Goal: Information Seeking & Learning: Learn about a topic

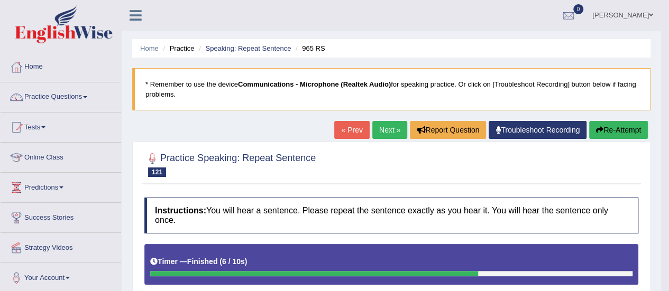
click at [385, 122] on link "Next »" at bounding box center [389, 130] width 35 height 18
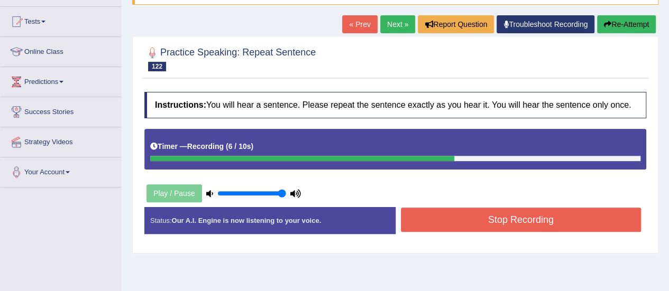
click at [426, 227] on button "Stop Recording" at bounding box center [521, 220] width 240 height 24
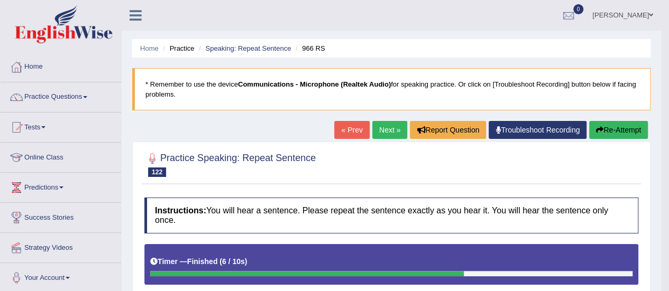
click at [390, 129] on link "Next »" at bounding box center [389, 130] width 35 height 18
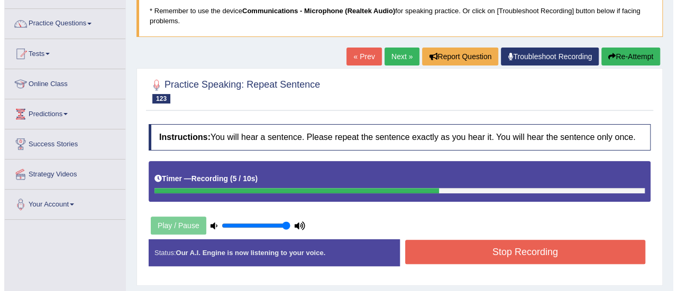
scroll to position [106, 0]
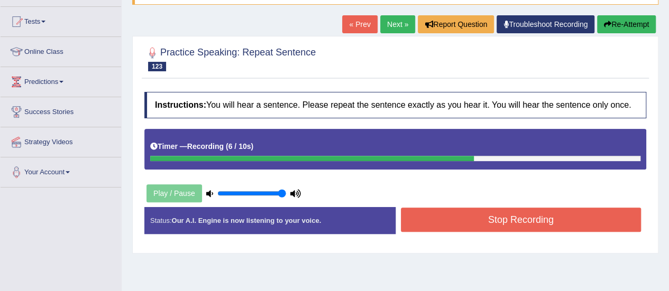
click at [530, 212] on button "Stop Recording" at bounding box center [521, 220] width 240 height 24
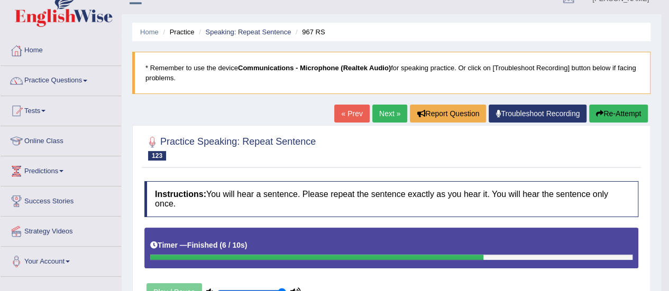
scroll to position [0, 0]
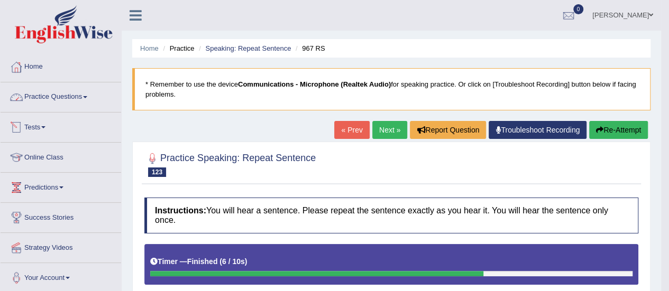
click at [30, 95] on link "Practice Questions" at bounding box center [61, 95] width 121 height 26
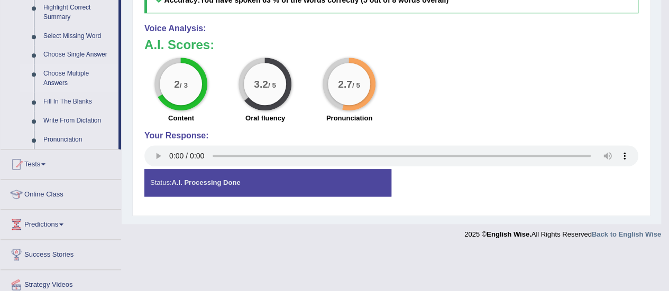
scroll to position [529, 0]
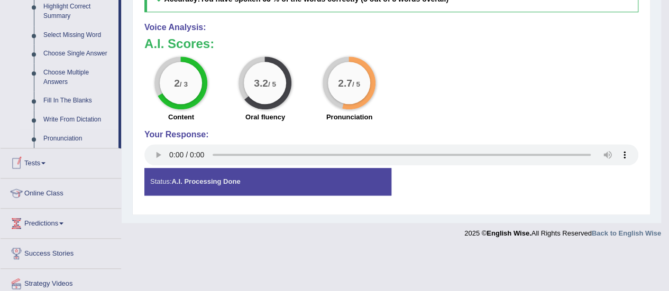
click at [66, 120] on link "Write From Dictation" at bounding box center [79, 119] width 80 height 19
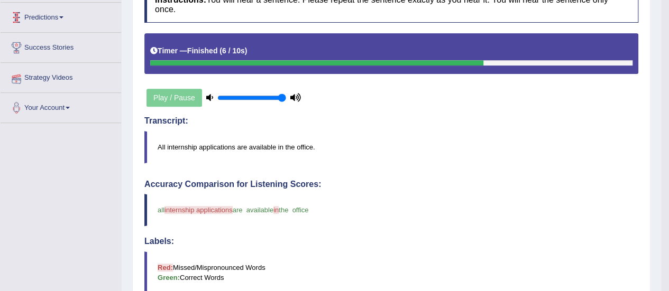
scroll to position [128, 0]
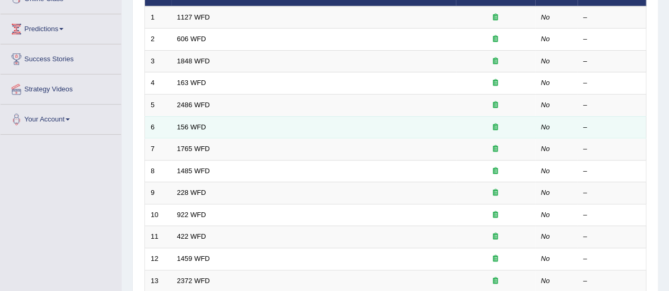
scroll to position [370, 0]
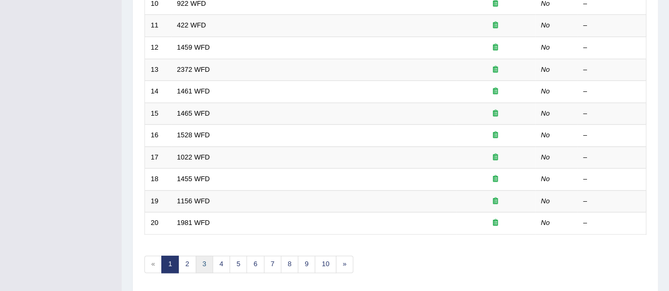
click at [200, 262] on link "3" at bounding box center [204, 264] width 17 height 17
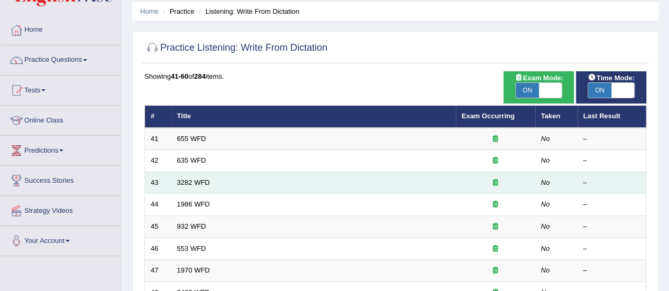
scroll to position [53, 0]
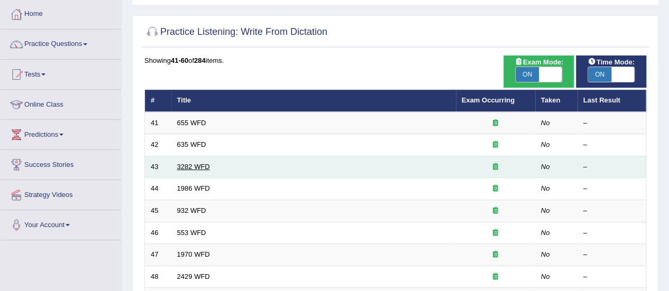
click at [201, 164] on link "3282 WFD" at bounding box center [193, 167] width 33 height 8
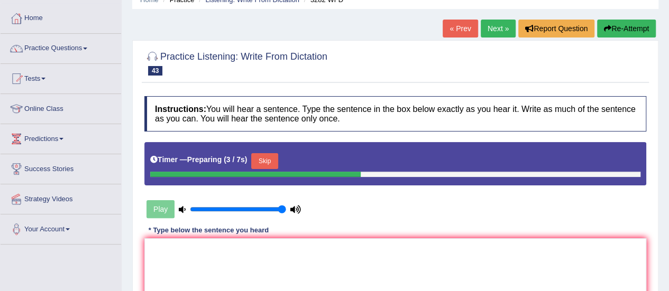
scroll to position [106, 0]
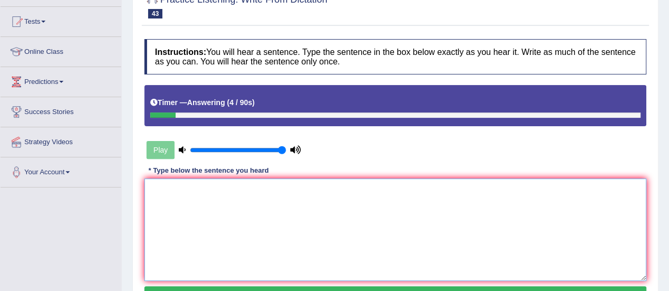
click at [180, 213] on textarea at bounding box center [395, 230] width 502 height 103
type textarea "c"
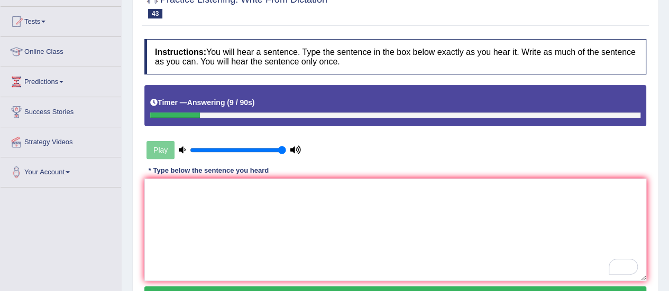
scroll to position [117, 0]
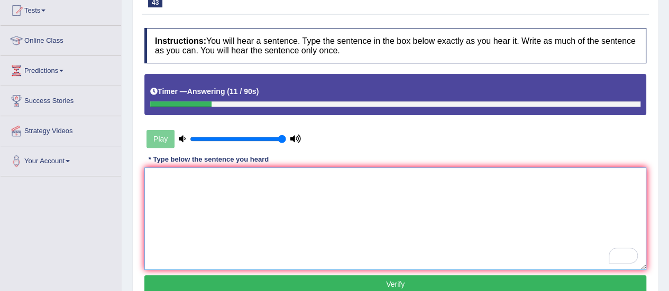
click at [169, 177] on textarea "To enrich screen reader interactions, please activate Accessibility in Grammarl…" at bounding box center [395, 219] width 502 height 103
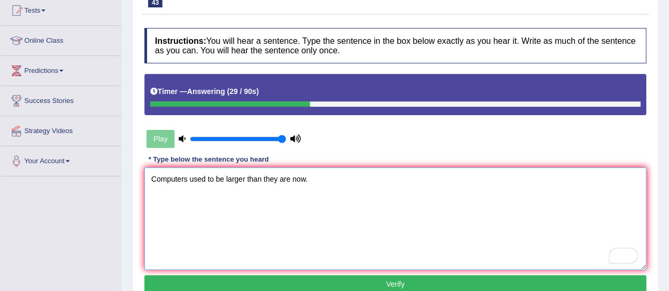
scroll to position [170, 0]
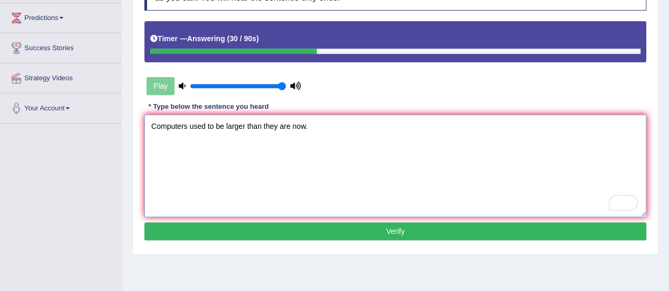
type textarea "Computers used to be larger than they are now."
click at [325, 229] on button "Verify" at bounding box center [395, 232] width 502 height 18
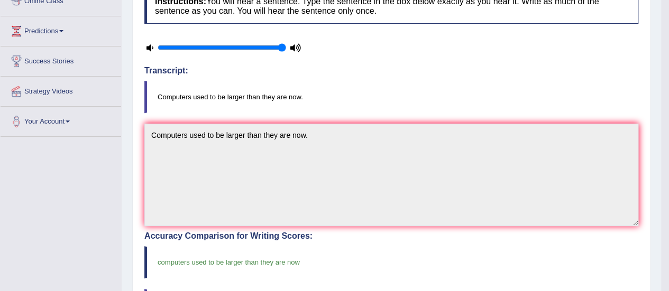
scroll to position [0, 0]
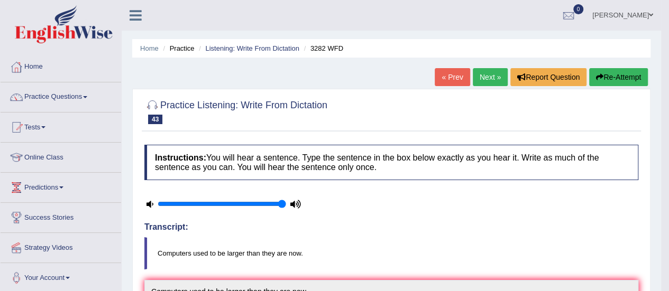
click at [496, 72] on link "Next »" at bounding box center [490, 77] width 35 height 18
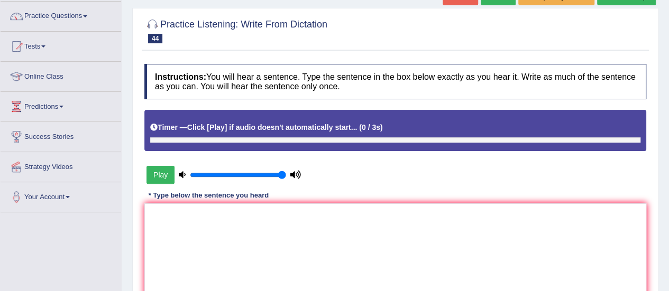
scroll to position [53, 0]
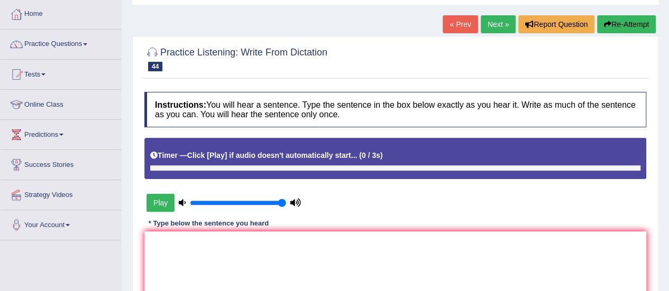
click at [499, 27] on link "Next »" at bounding box center [497, 24] width 35 height 18
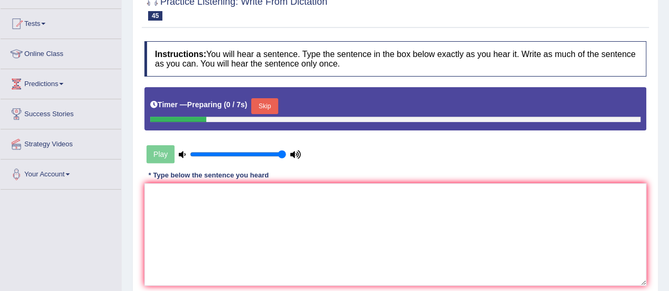
scroll to position [106, 0]
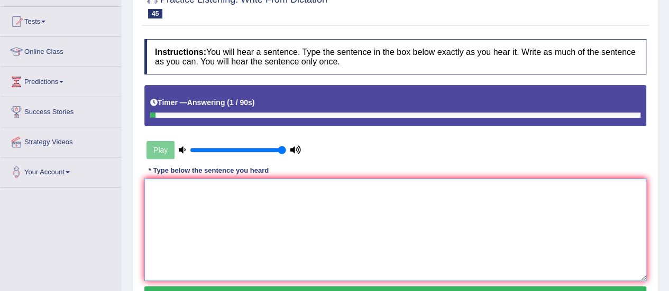
click at [262, 217] on textarea at bounding box center [395, 230] width 502 height 103
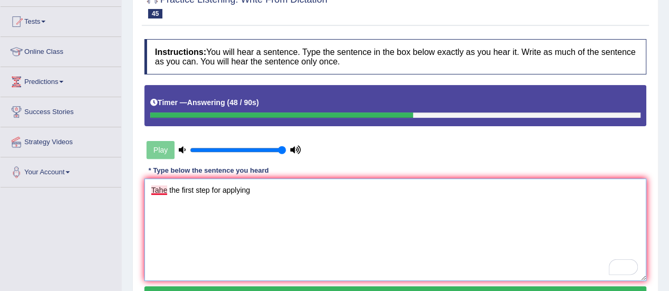
click at [164, 190] on textarea "Tahe the first step for applying" at bounding box center [395, 230] width 502 height 103
click at [255, 193] on textarea "Take the first step for applying" at bounding box center [395, 230] width 502 height 103
click at [207, 189] on textarea "Take the first step for applying" at bounding box center [395, 230] width 502 height 103
click at [276, 193] on textarea "Take the first step of for applying" at bounding box center [395, 230] width 502 height 103
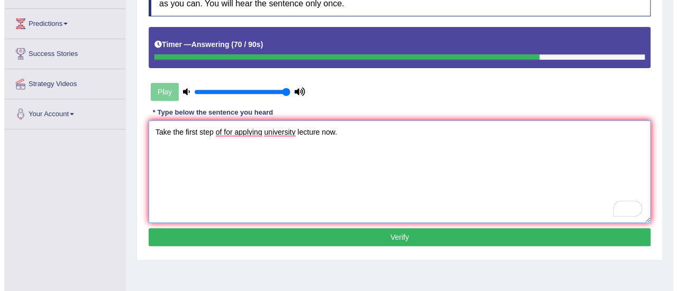
scroll to position [211, 0]
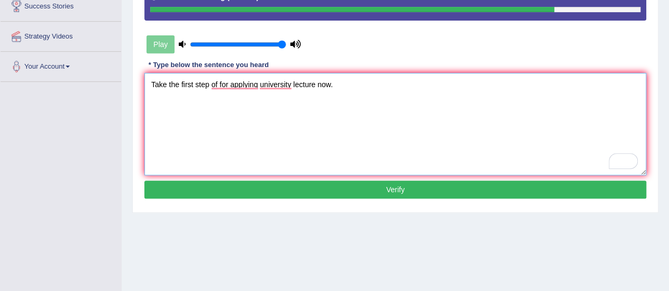
type textarea "Take the first step of for applying university lecture now."
click at [312, 190] on button "Verify" at bounding box center [395, 190] width 502 height 18
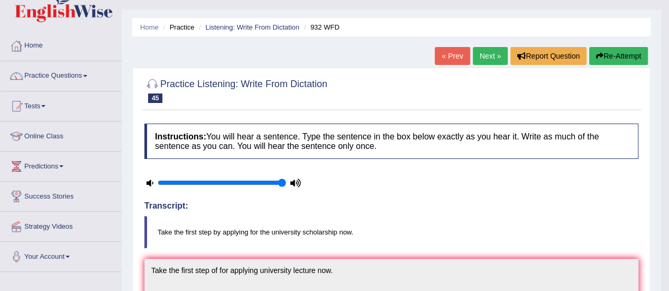
scroll to position [0, 0]
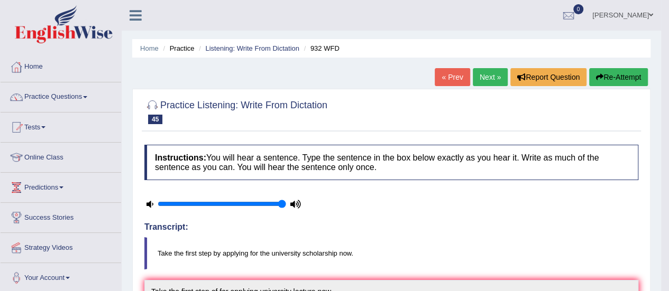
click at [483, 80] on link "Next »" at bounding box center [490, 77] width 35 height 18
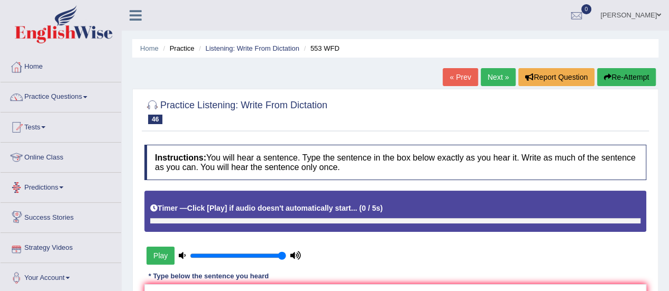
click at [147, 254] on button "Play" at bounding box center [160, 256] width 28 height 18
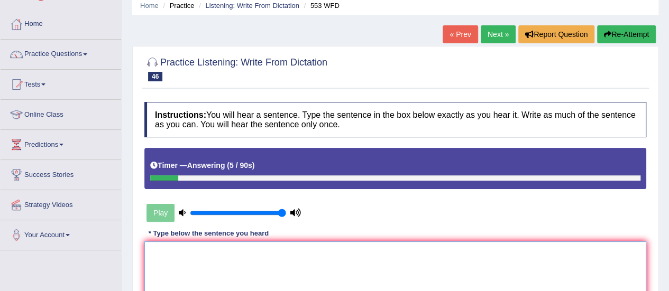
scroll to position [53, 0]
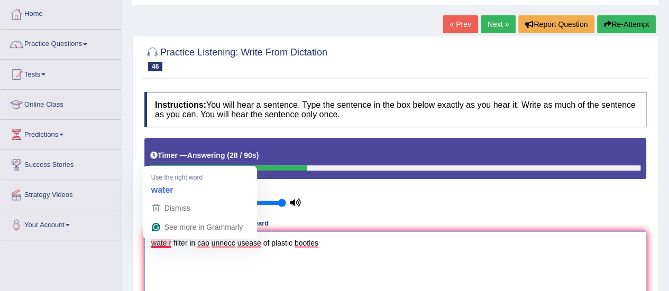
click at [164, 243] on textarea "wate r filter in cap unnecc usease of plastic bootles" at bounding box center [395, 282] width 502 height 103
click at [164, 241] on textarea "wate r filter in cap unnecc usease of plastic bootles" at bounding box center [395, 282] width 502 height 103
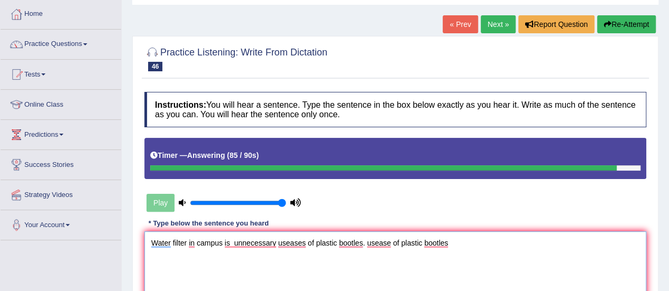
click at [461, 245] on textarea "Water filter in campus is unnecessary useases of plastic bootles. usease of pla…" at bounding box center [395, 282] width 502 height 103
type textarea "Water filter in campus is unnecessary useases of plastic bootles."
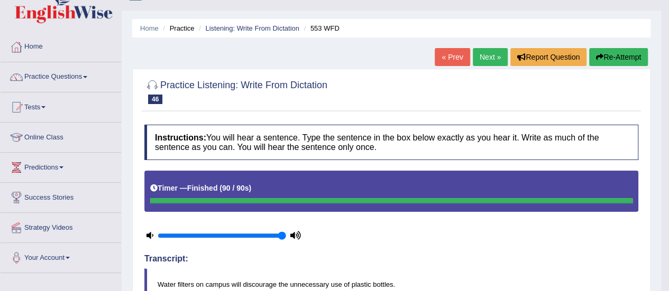
scroll to position [0, 0]
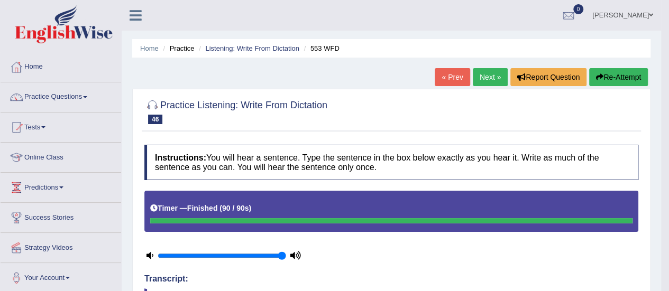
click at [483, 72] on link "Next »" at bounding box center [490, 77] width 35 height 18
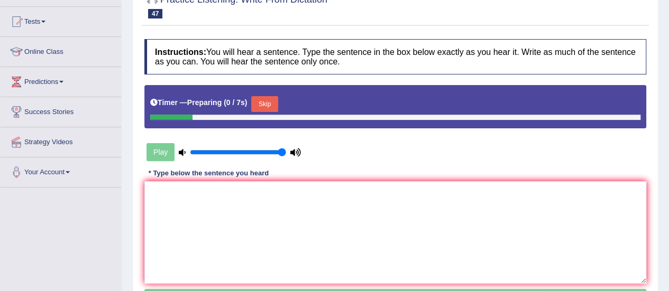
scroll to position [106, 0]
click at [159, 155] on div "Play" at bounding box center [223, 152] width 159 height 26
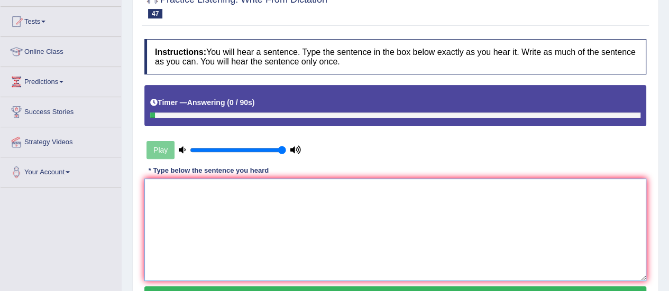
click at [163, 199] on textarea at bounding box center [395, 230] width 502 height 103
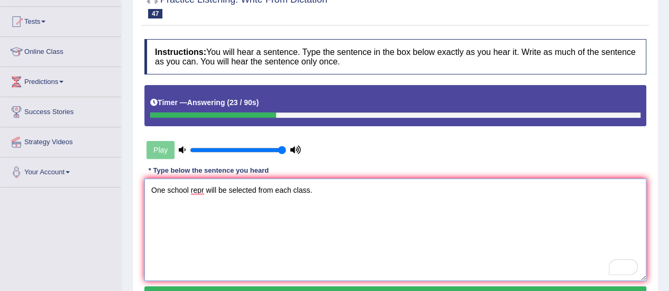
click at [187, 193] on textarea "One school repr will be selected from each class." at bounding box center [395, 230] width 502 height 103
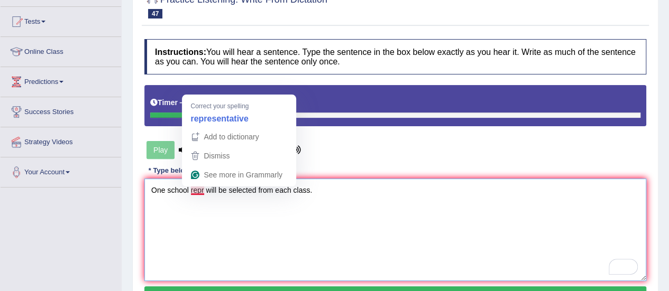
click at [203, 191] on textarea "One school repr will be selected from each class." at bounding box center [395, 230] width 502 height 103
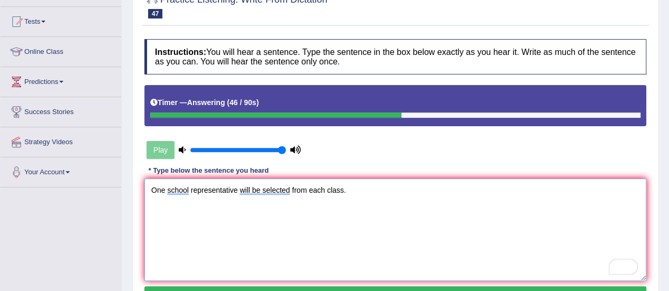
scroll to position [159, 0]
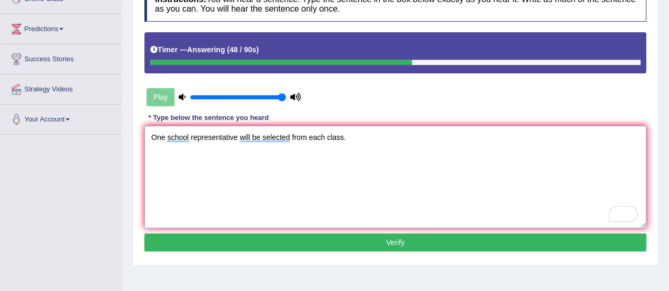
type textarea "One school representative will be selected from each class."
click at [214, 238] on button "Verify" at bounding box center [395, 243] width 502 height 18
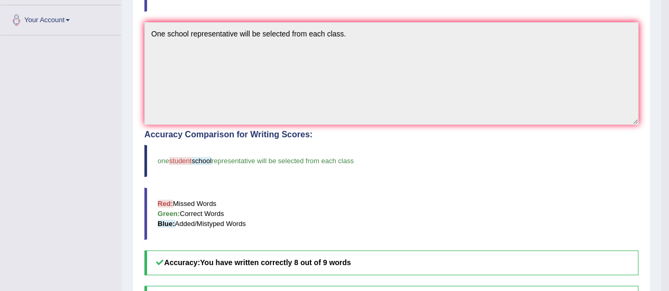
scroll to position [51, 0]
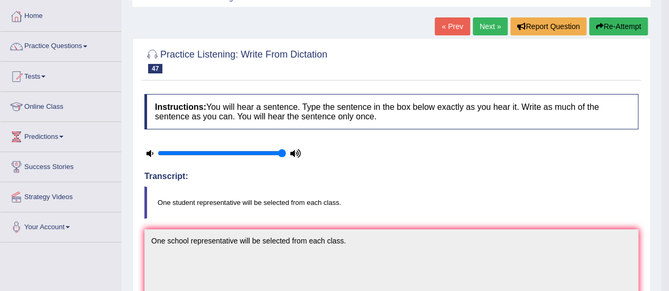
click at [490, 22] on link "Next »" at bounding box center [490, 26] width 35 height 18
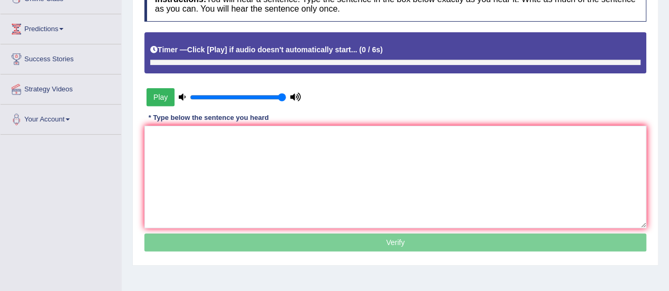
click at [151, 101] on button "Play" at bounding box center [160, 97] width 28 height 18
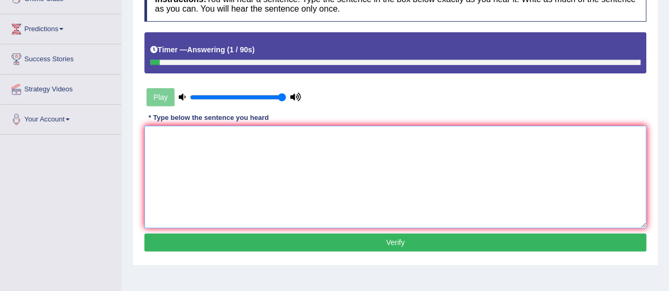
click at [228, 144] on textarea at bounding box center [395, 177] width 502 height 103
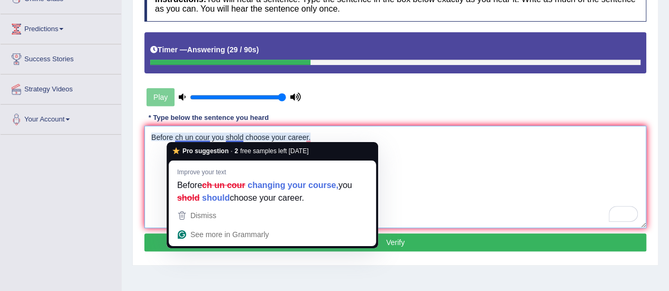
click at [184, 136] on textarea "Before ch un cour you shold choose your career." at bounding box center [395, 177] width 502 height 103
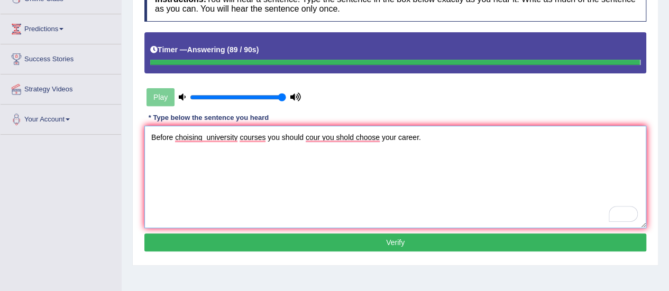
type textarea "Before choising university courses you should cour you shold choose your career."
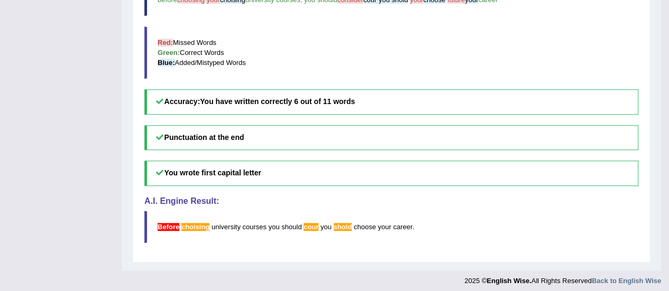
scroll to position [472, 0]
